Goal: Information Seeking & Learning: Learn about a topic

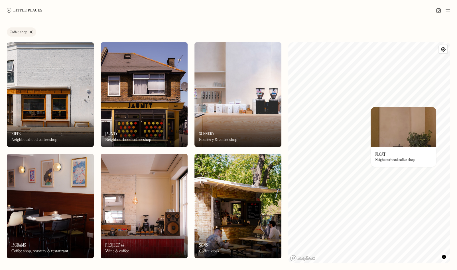
click at [378, 154] on h3 "Float" at bounding box center [381, 153] width 10 height 5
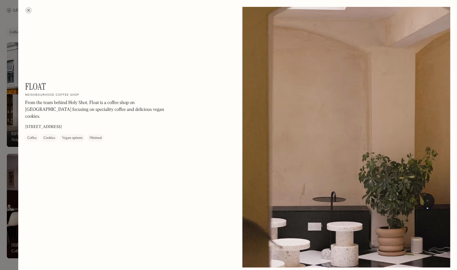
click at [29, 11] on div at bounding box center [28, 10] width 7 height 7
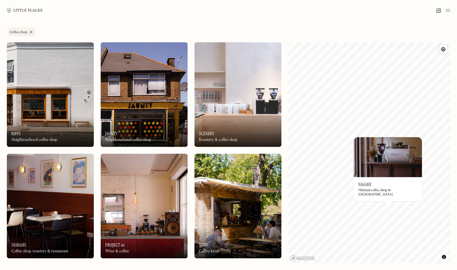
click at [367, 187] on h3 "Nagare" at bounding box center [364, 184] width 13 height 5
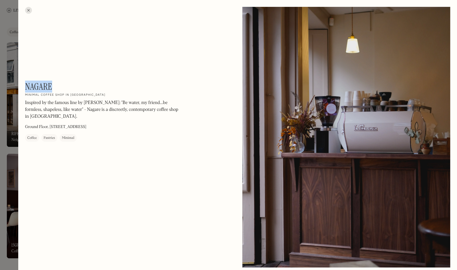
drag, startPoint x: 51, startPoint y: 89, endPoint x: 27, endPoint y: 89, distance: 24.0
click at [27, 89] on div "Nagare On Our Radar Minimal coffee shop in [GEOGRAPHIC_DATA] Inspired by the fa…" at bounding box center [102, 111] width 154 height 61
copy h1 "Nagare"
